Goal: Task Accomplishment & Management: Manage account settings

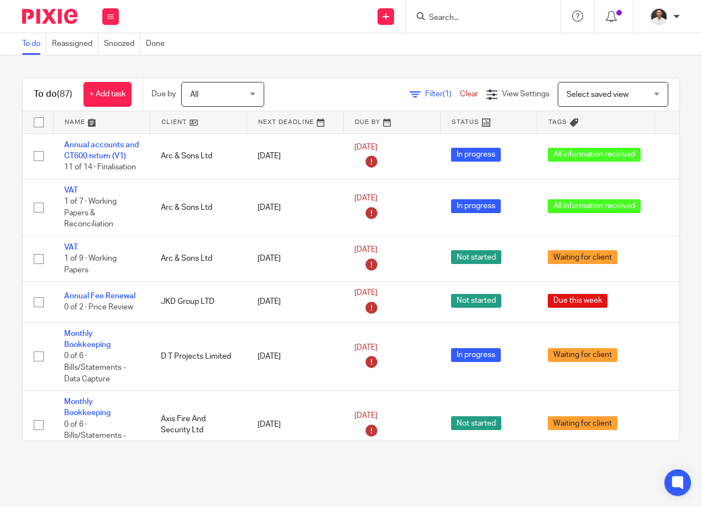
click at [121, 17] on div "Work Email Clients Team Reports Settings" at bounding box center [110, 16] width 39 height 33
click at [111, 129] on link "Settings" at bounding box center [110, 133] width 29 height 8
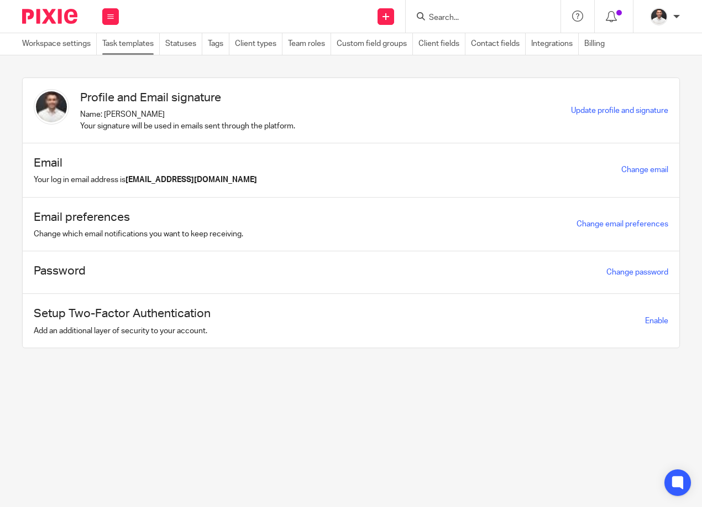
click at [129, 45] on link "Task templates" at bounding box center [131, 44] width 58 height 22
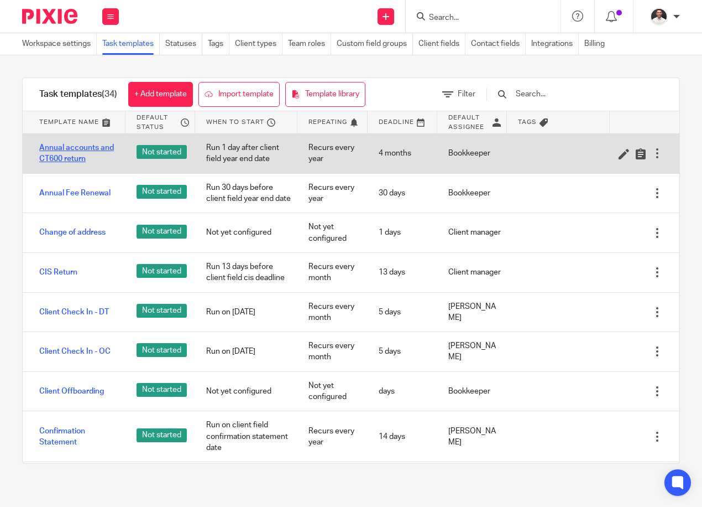
click at [79, 157] on link "Annual accounts and CT600 return" at bounding box center [76, 153] width 75 height 23
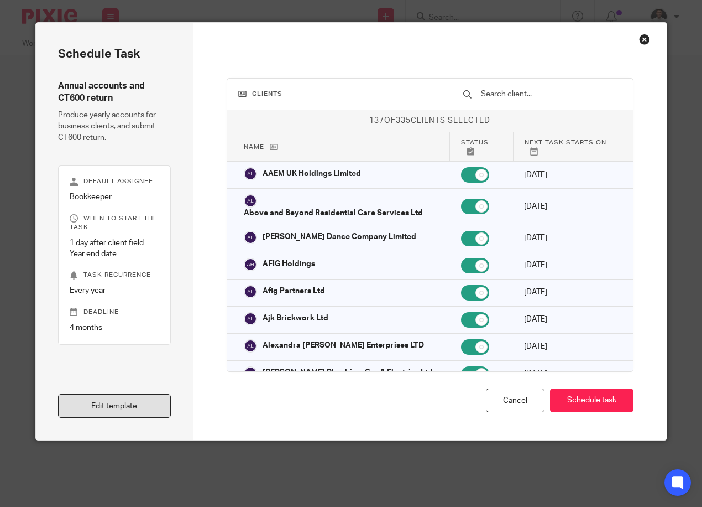
click at [96, 407] on link "Edit template" at bounding box center [114, 406] width 113 height 24
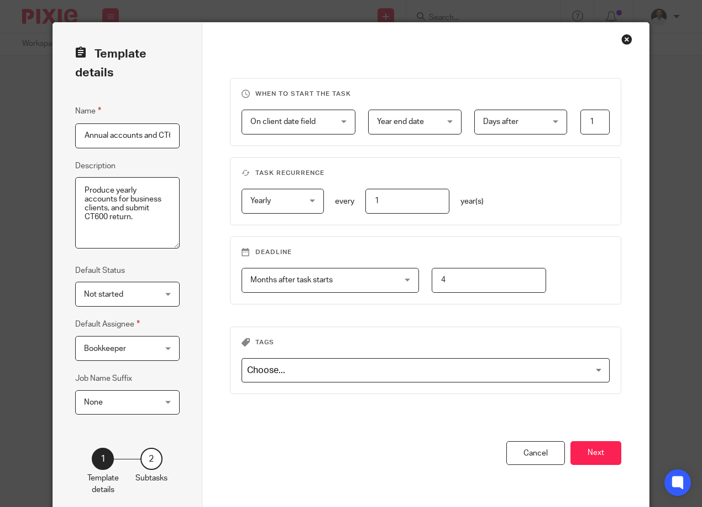
scroll to position [0, 36]
click at [576, 447] on button "Next" at bounding box center [596, 453] width 51 height 24
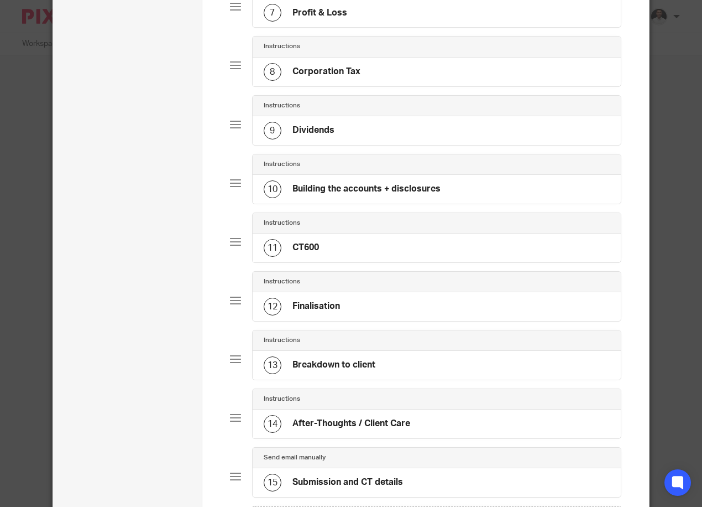
scroll to position [598, 0]
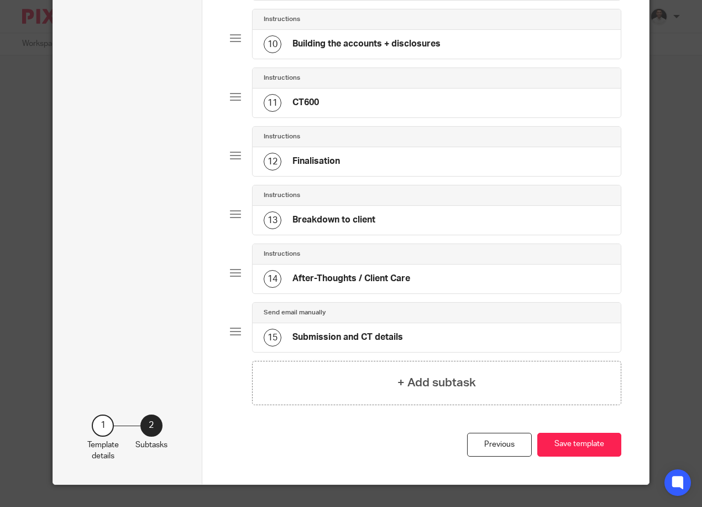
click at [352, 277] on h4 "After-Thoughts / Client Care" at bounding box center [352, 279] width 118 height 12
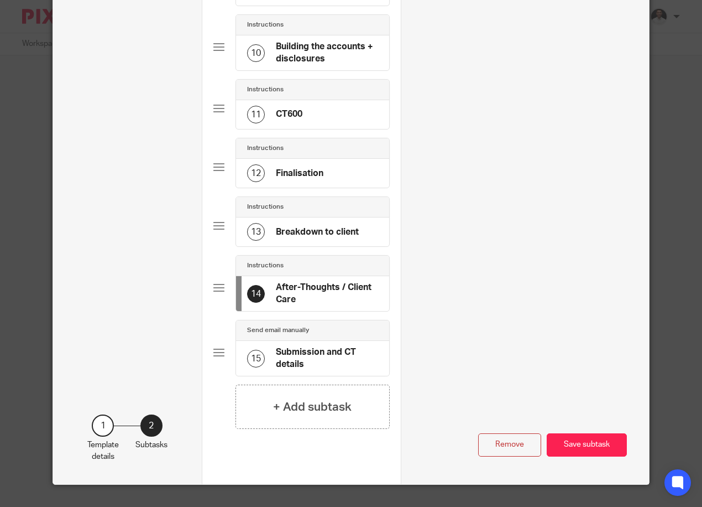
scroll to position [242, 0]
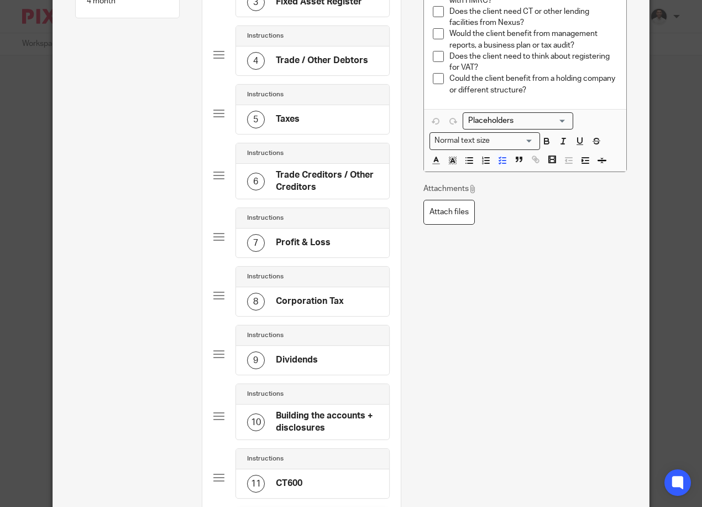
click at [539, 87] on p "Could the client benefit from a holding company or different structure?" at bounding box center [534, 84] width 168 height 23
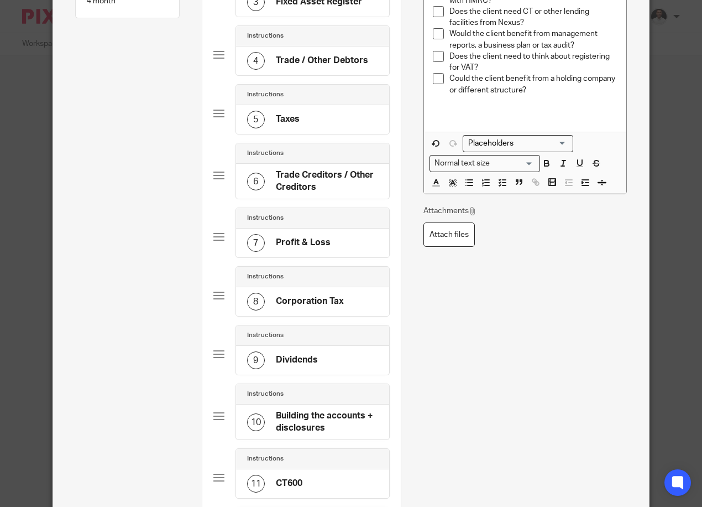
click at [450, 100] on p at bounding box center [525, 101] width 185 height 11
click at [446, 111] on p at bounding box center [525, 112] width 185 height 11
click at [467, 181] on icon "button" at bounding box center [470, 183] width 10 height 10
click at [468, 183] on line "button" at bounding box center [470, 183] width 5 height 0
click at [435, 144] on icon "button" at bounding box center [437, 143] width 6 height 6
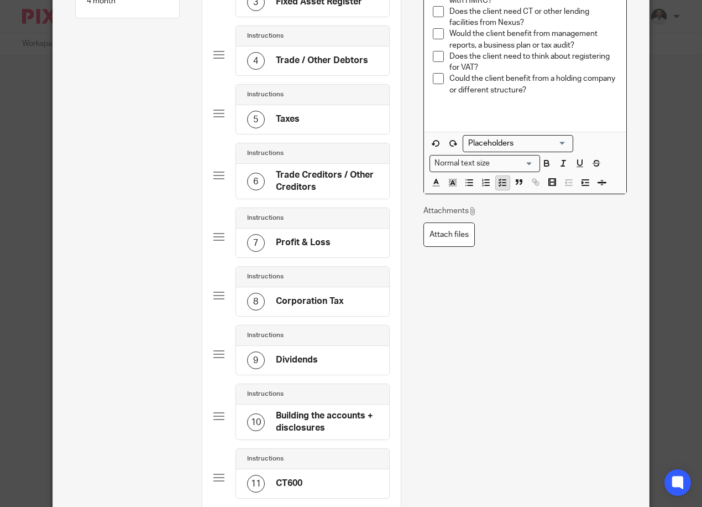
click at [503, 183] on line "button" at bounding box center [504, 183] width 3 height 0
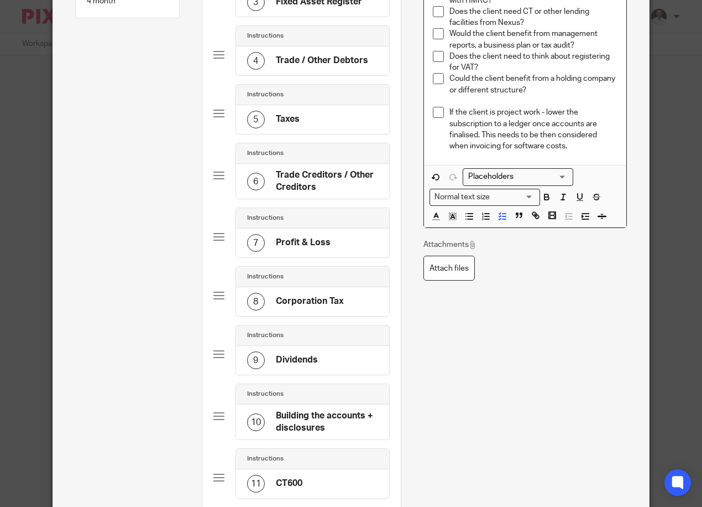
drag, startPoint x: 528, startPoint y: 143, endPoint x: 446, endPoint y: 108, distance: 88.7
click at [450, 108] on p "If the client is project work - lower the subscription to a ledger once account…" at bounding box center [534, 129] width 168 height 45
click at [544, 197] on icon "button" at bounding box center [547, 197] width 10 height 10
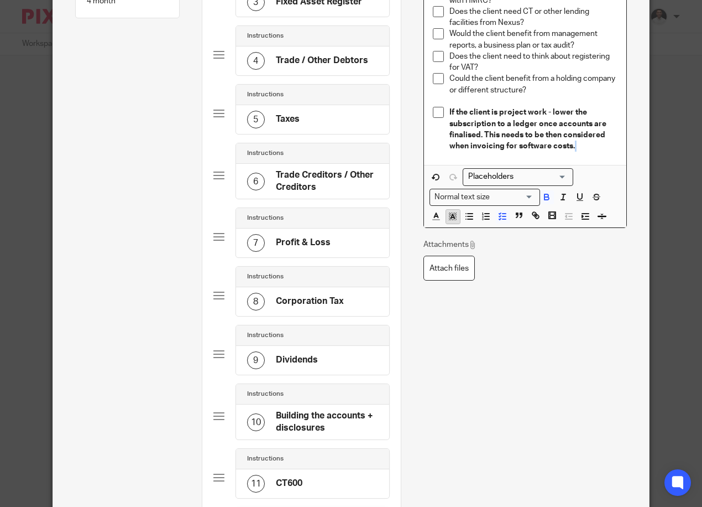
click at [451, 215] on polyline "button" at bounding box center [453, 216] width 4 height 4
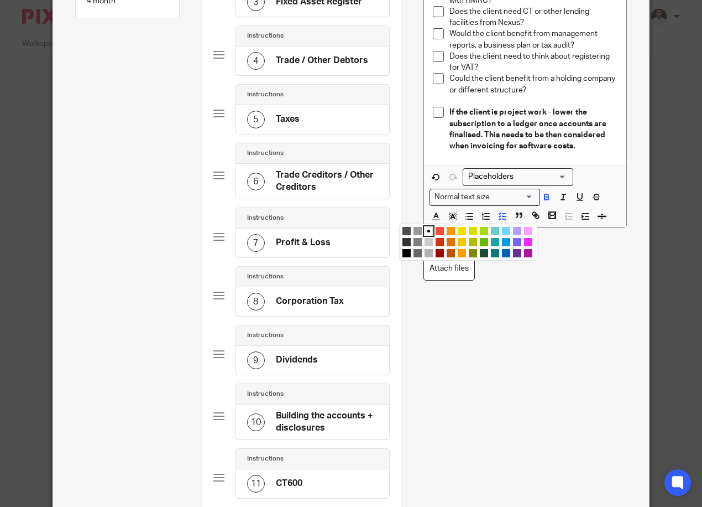
click at [458, 232] on li "color:#FCDC00" at bounding box center [462, 231] width 8 height 8
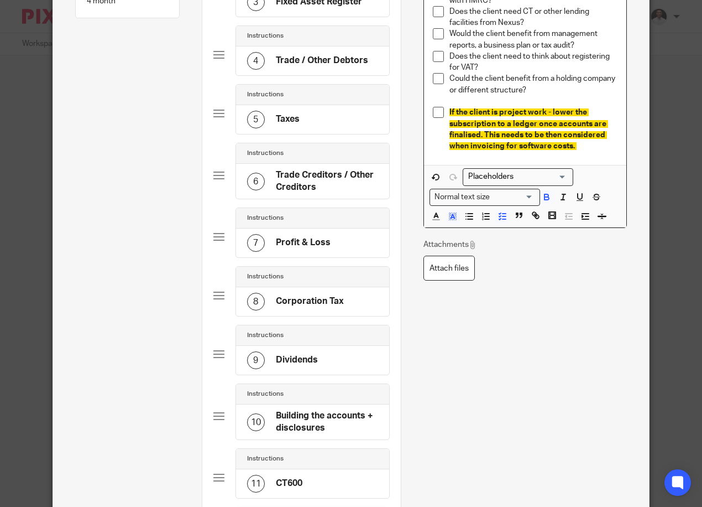
click at [591, 149] on p "If the client is project work - lower the subscription to a ledger once account…" at bounding box center [534, 129] width 168 height 45
click at [577, 147] on p "If the client is project work - lower the subscription to a ledger once account…" at bounding box center [534, 129] width 168 height 45
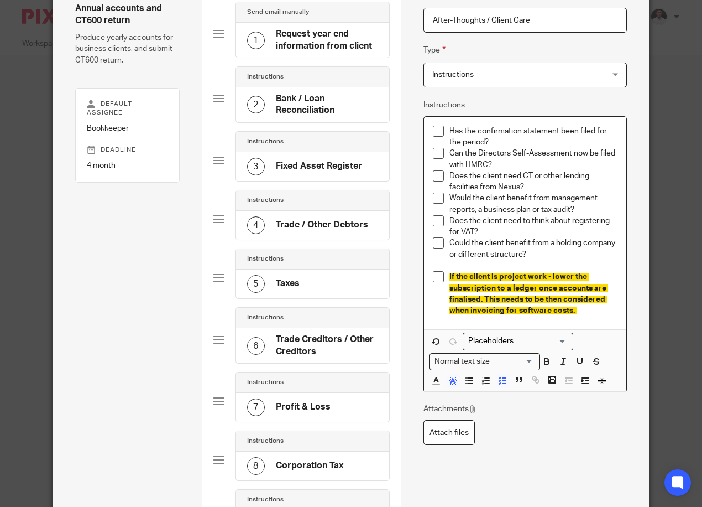
scroll to position [58, 0]
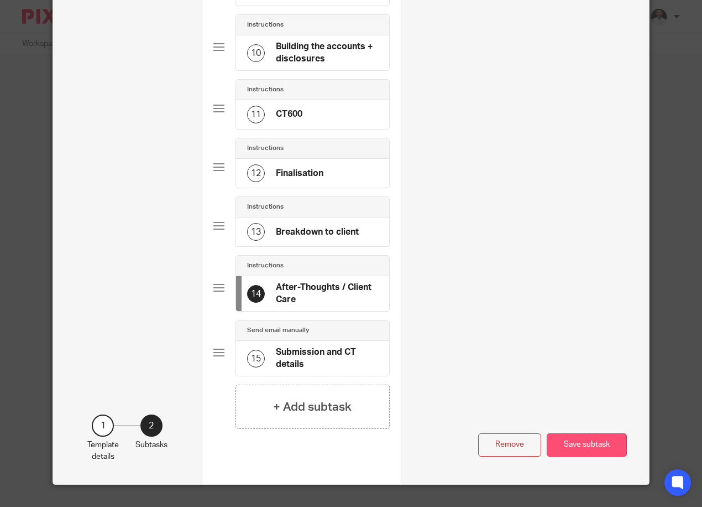
click at [582, 439] on button "Save subtask" at bounding box center [587, 445] width 80 height 24
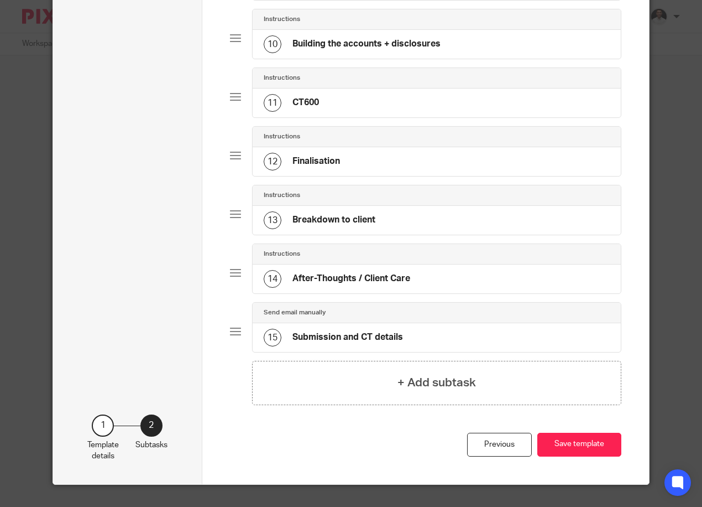
scroll to position [598, 0]
click at [583, 443] on button "Save template" at bounding box center [580, 445] width 84 height 24
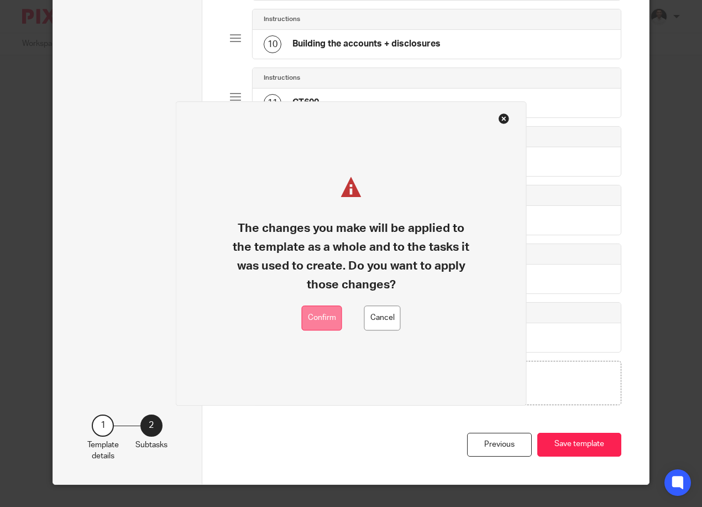
click at [320, 314] on button "Confirm" at bounding box center [322, 317] width 40 height 25
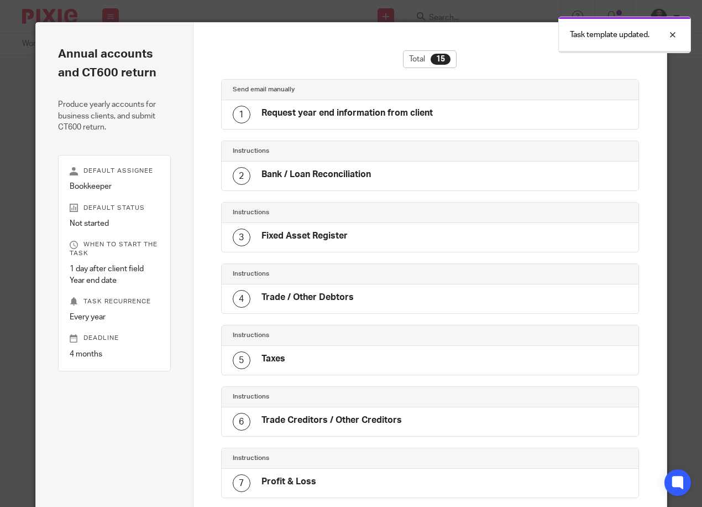
scroll to position [561, 0]
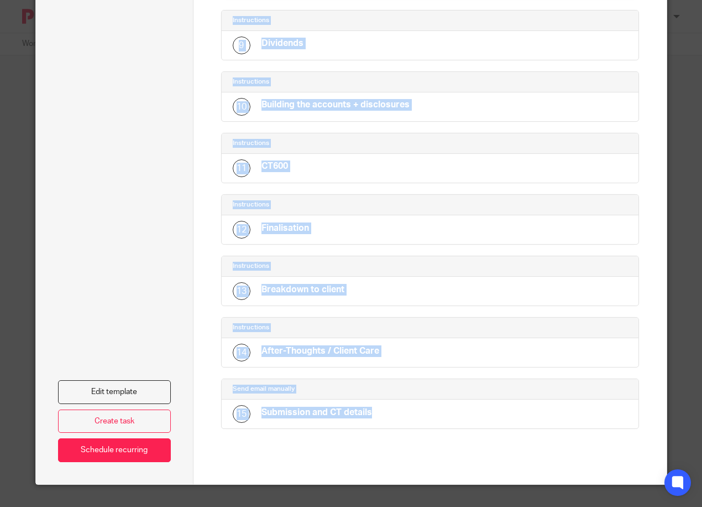
click at [197, 506] on html "Work Email Clients Team Reports Settings Work Email Clients Team Reports Settin…" at bounding box center [351, 253] width 702 height 507
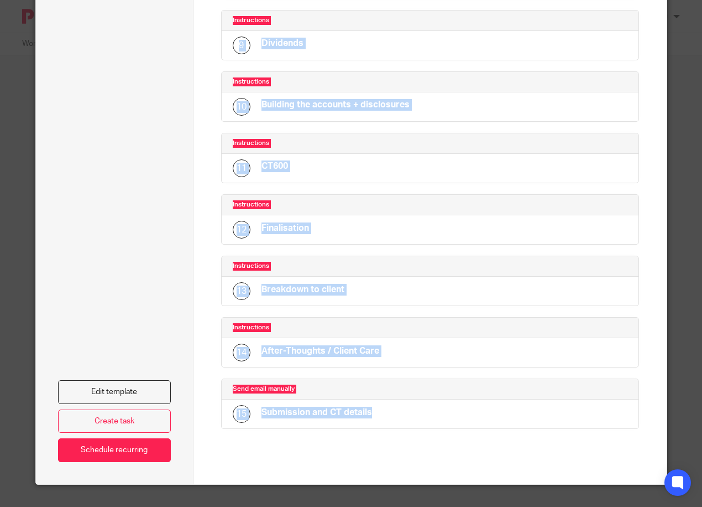
click at [158, 236] on div "Edit template Create task Schedule recurring" at bounding box center [114, 146] width 113 height 629
click at [341, 358] on div "After-Thoughts / Client Care" at bounding box center [321, 352] width 118 height 14
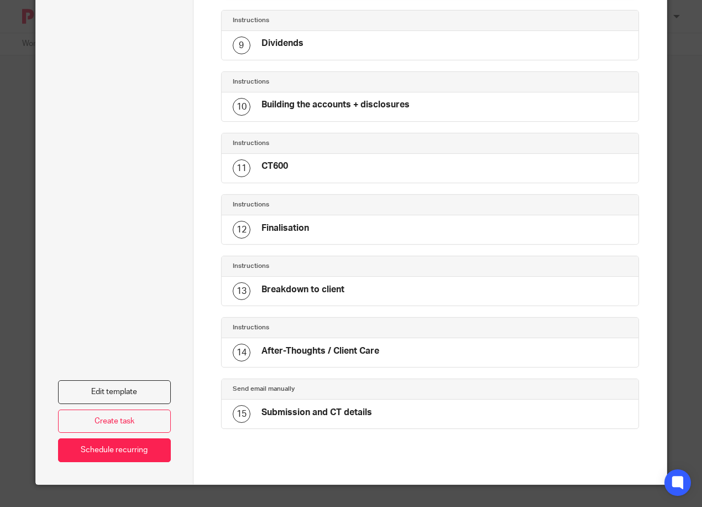
click at [374, 356] on h4 "After-Thoughts / Client Care" at bounding box center [321, 351] width 118 height 12
click at [134, 393] on link "Edit template" at bounding box center [114, 392] width 113 height 24
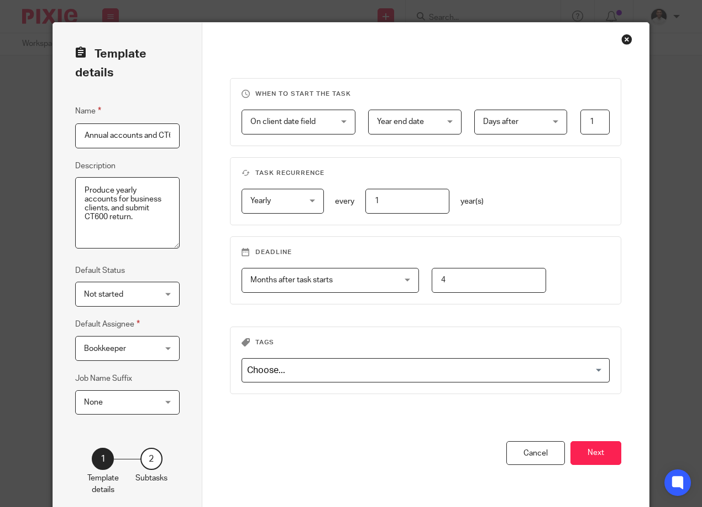
scroll to position [0, 36]
click at [592, 450] on button "Next" at bounding box center [596, 453] width 51 height 24
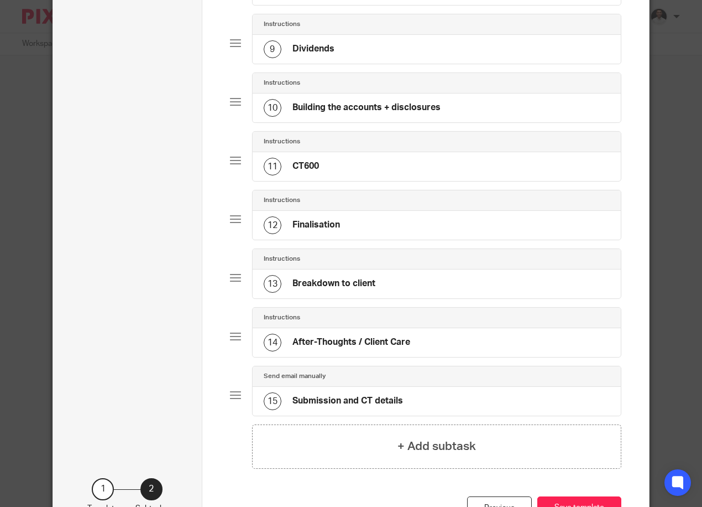
scroll to position [553, 0]
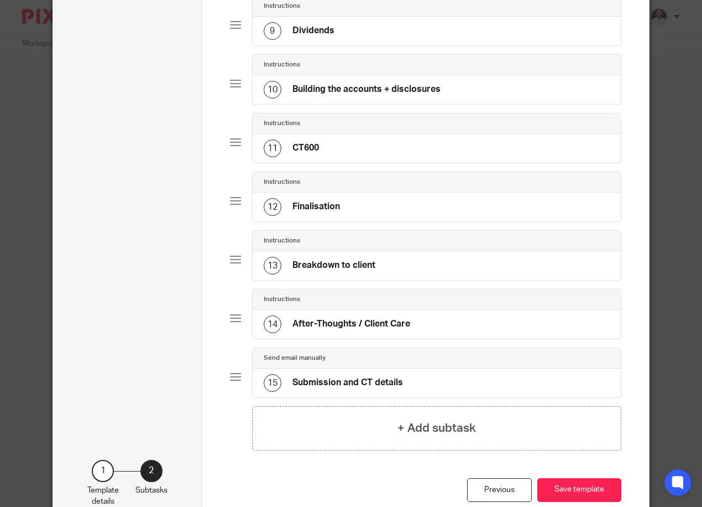
click at [364, 320] on h4 "After-Thoughts / Client Care" at bounding box center [352, 324] width 118 height 12
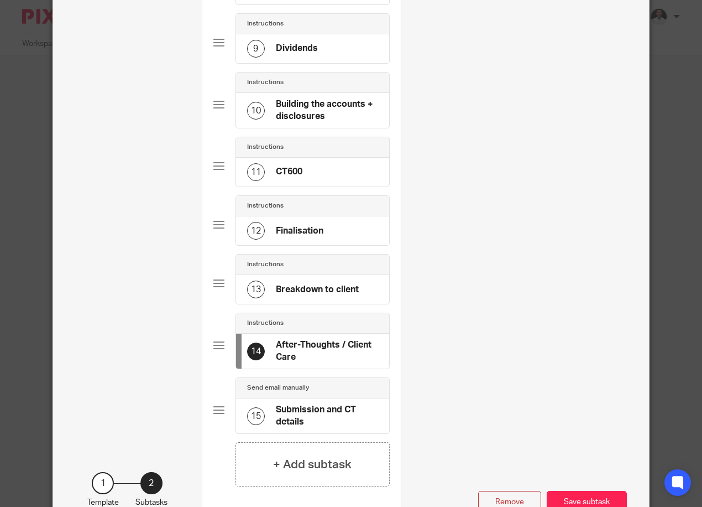
scroll to position [0, 0]
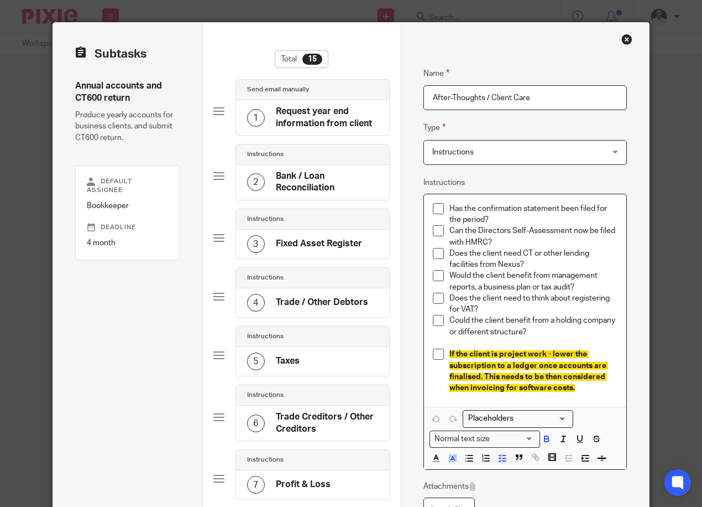
click at [574, 389] on p "If the client is project work - lower the subscription to a ledger once account…" at bounding box center [534, 370] width 168 height 45
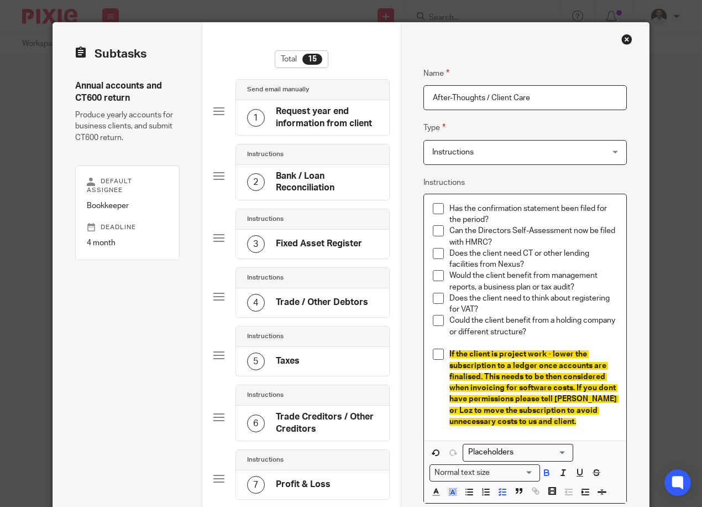
click at [604, 389] on span "If the client is project work - lower the subscription to a ledger once account…" at bounding box center [534, 387] width 169 height 75
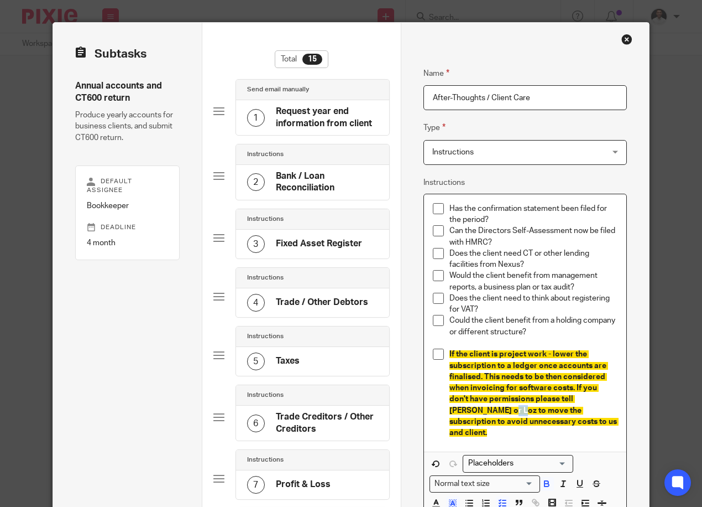
drag, startPoint x: 449, startPoint y: 412, endPoint x: 424, endPoint y: 394, distance: 30.5
click at [424, 394] on div "Has the confirmation statement been filed for the period? Can the Directors Sel…" at bounding box center [525, 323] width 202 height 258
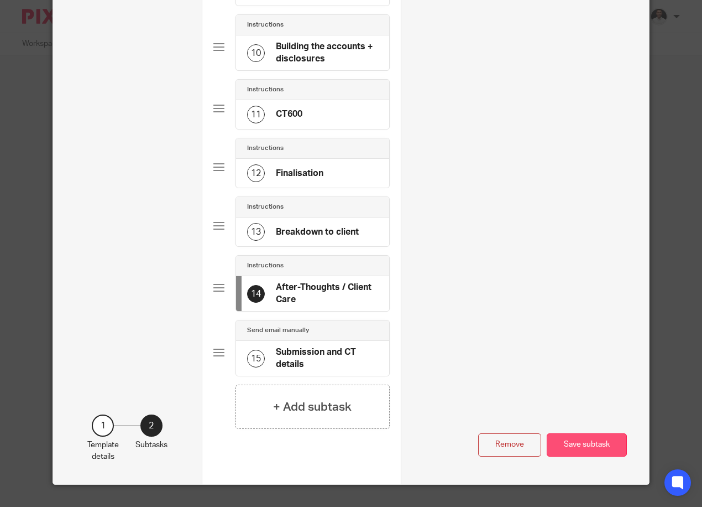
click at [591, 445] on button "Save subtask" at bounding box center [587, 445] width 80 height 24
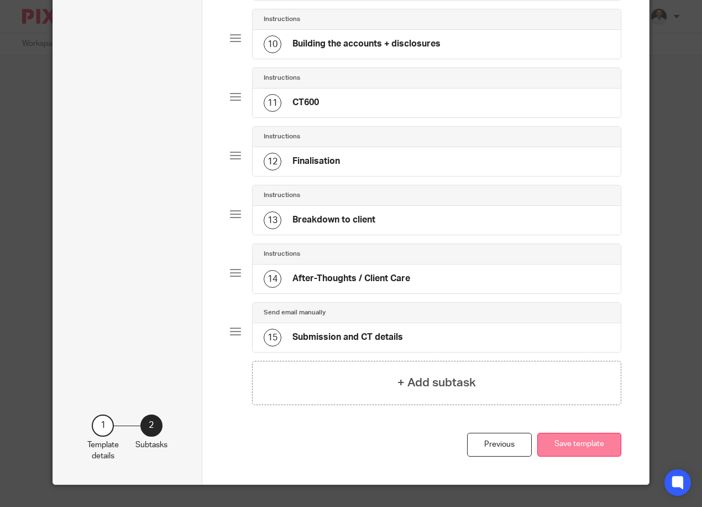
scroll to position [598, 0]
click at [579, 439] on button "Save template" at bounding box center [580, 445] width 84 height 24
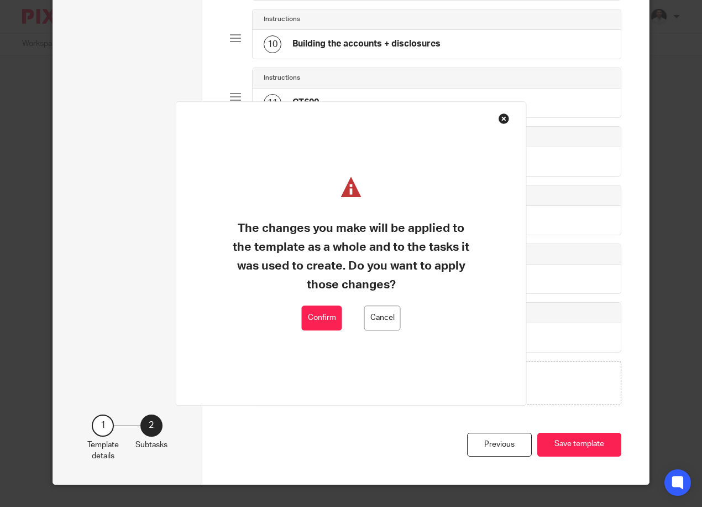
click at [332, 314] on button "Confirm" at bounding box center [322, 317] width 40 height 25
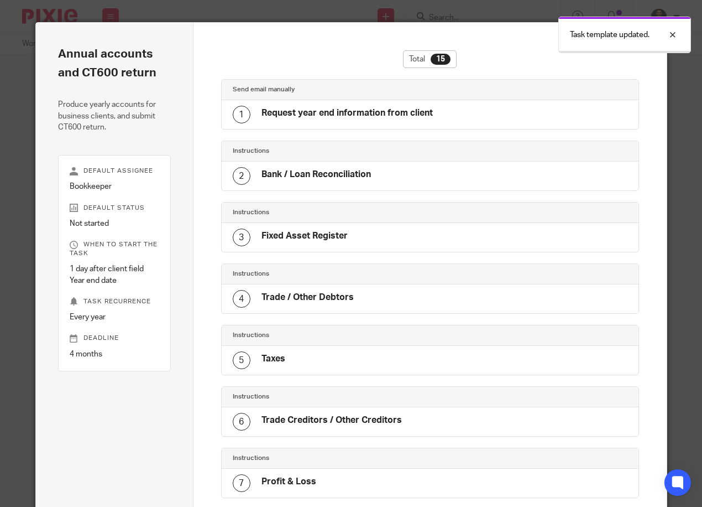
scroll to position [561, 0]
